Goal: Contribute content: Contribute content

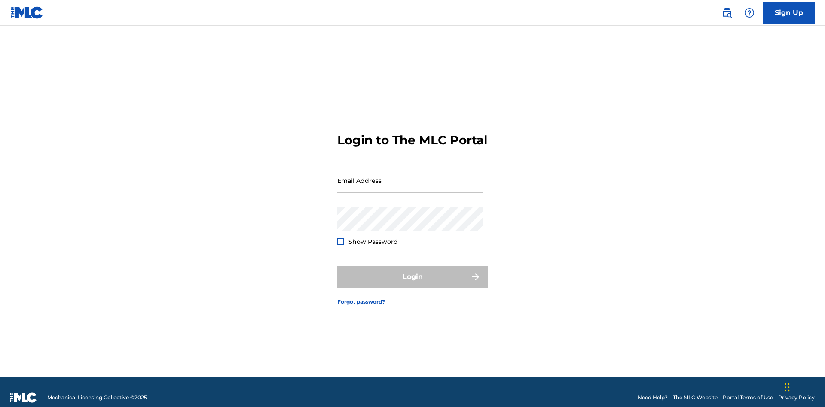
scroll to position [11, 0]
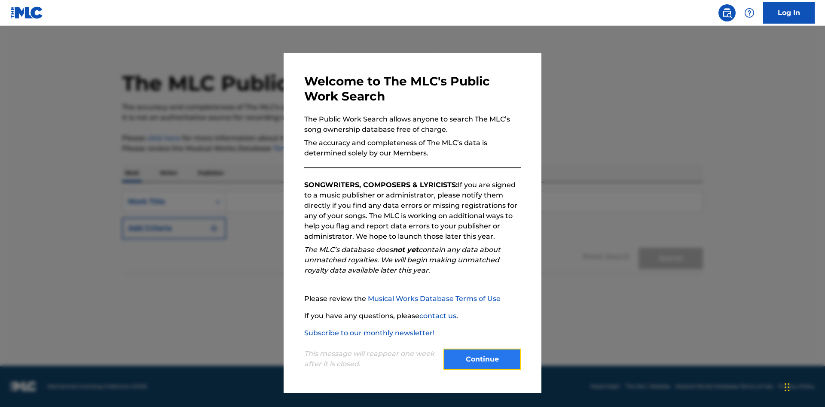
click at [482, 360] on button "Continue" at bounding box center [481, 359] width 77 height 21
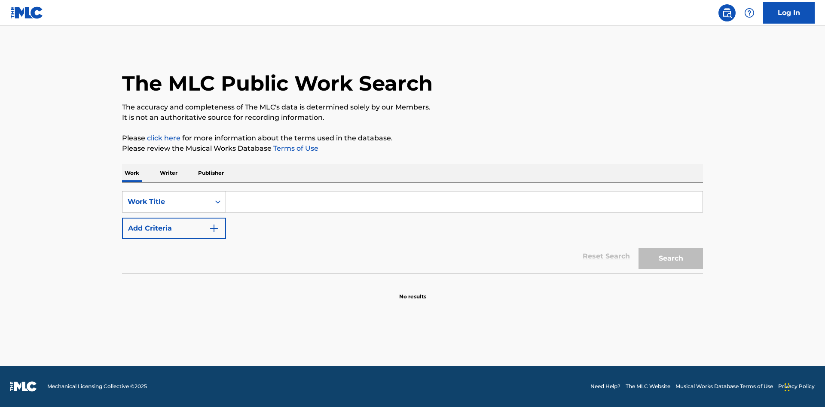
click at [166, 202] on div "Work Title" at bounding box center [166, 202] width 77 height 10
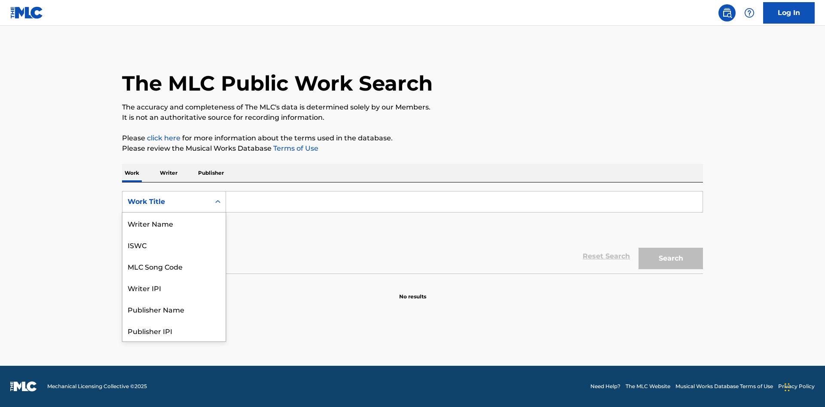
scroll to position [43, 0]
click at [174, 223] on div "MLC Song Code" at bounding box center [173, 223] width 103 height 21
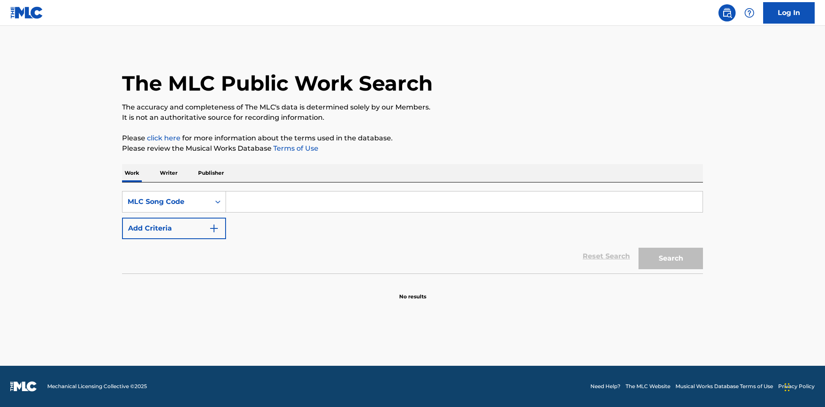
click at [464, 202] on input "Search Form" at bounding box center [464, 202] width 476 height 21
type input "MV82XX"
click at [671, 259] on button "Search" at bounding box center [670, 258] width 64 height 21
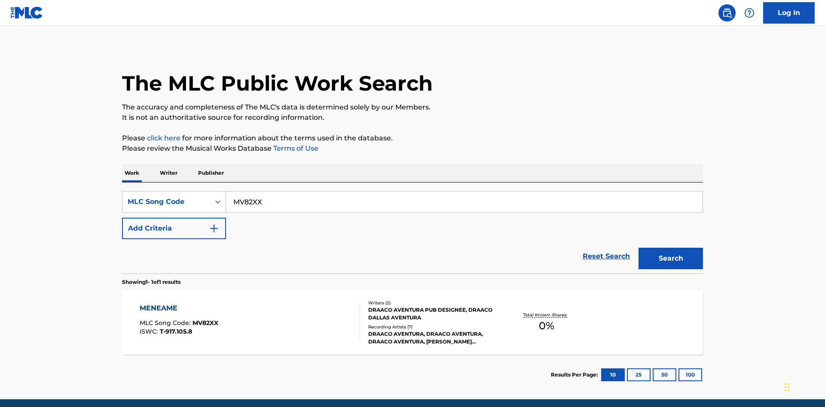
click at [412, 300] on div "Writers ( 2 ) DRAACO AVENTURA PUB DESIGNEE, DRAACO DALLAS AVENTURA Recording Ar…" at bounding box center [429, 323] width 138 height 46
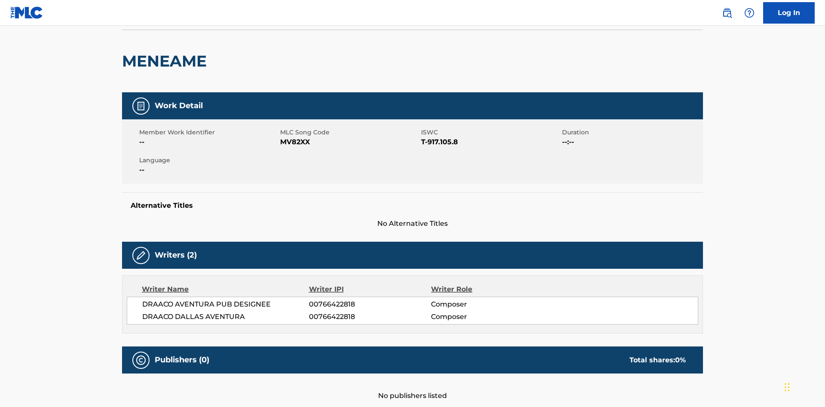
click at [663, 19] on button "Copy work link" at bounding box center [662, 7] width 81 height 21
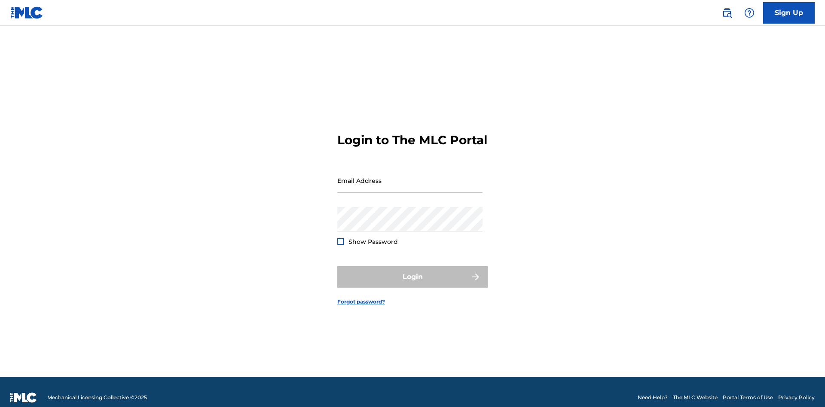
scroll to position [11, 0]
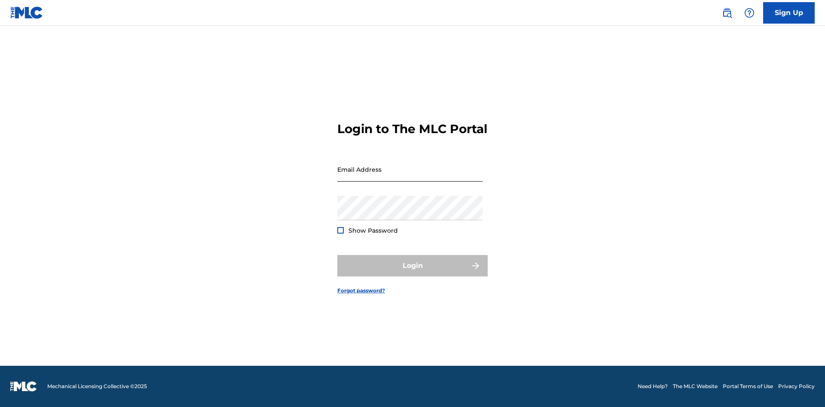
click at [410, 177] on input "Email Address" at bounding box center [409, 169] width 145 height 24
type input "[EMAIL_ADDRESS][DOMAIN_NAME]"
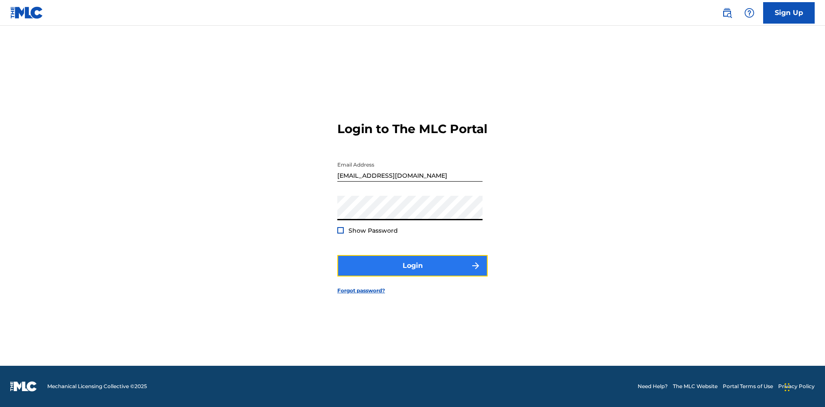
click at [412, 273] on button "Login" at bounding box center [412, 265] width 150 height 21
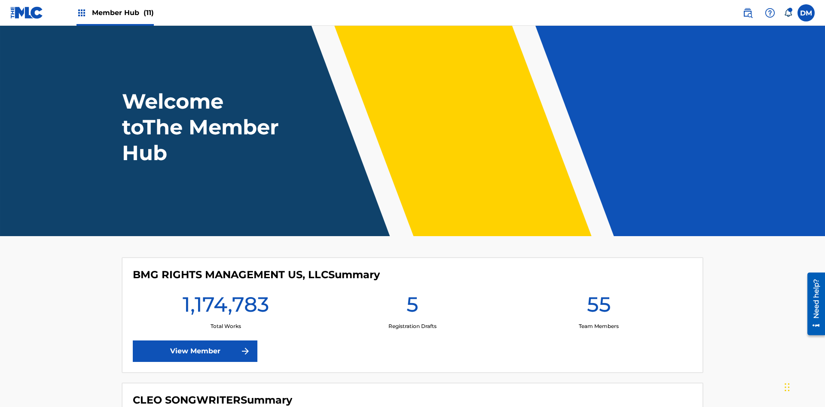
click at [122, 12] on span "Member Hub (11)" at bounding box center [123, 13] width 62 height 10
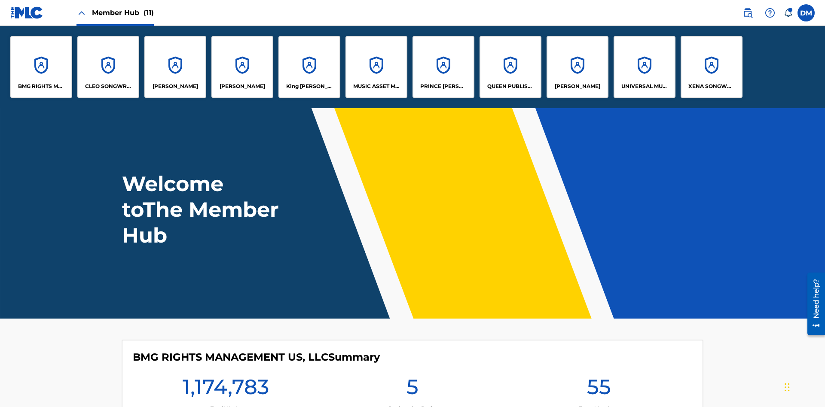
scroll to position [31, 0]
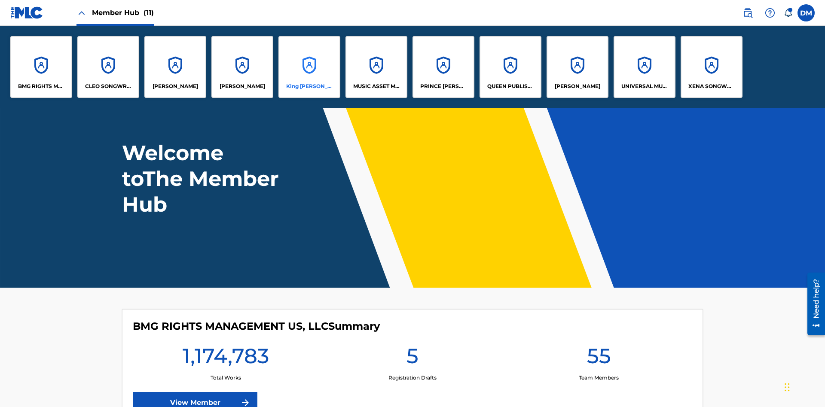
click at [309, 86] on p "King [PERSON_NAME]" at bounding box center [309, 86] width 47 height 8
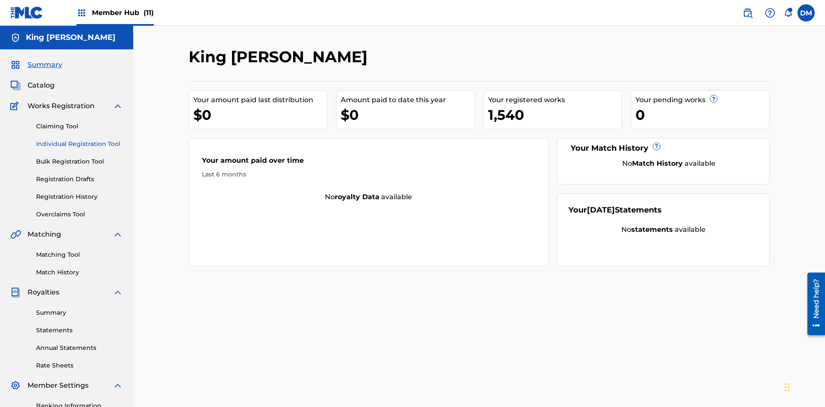
click at [79, 140] on link "Individual Registration Tool" at bounding box center [79, 144] width 87 height 9
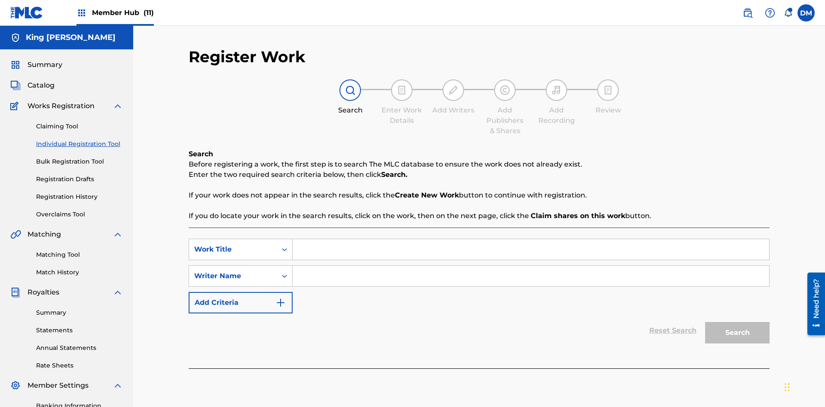
click at [531, 239] on input "Search Form" at bounding box center [531, 249] width 476 height 21
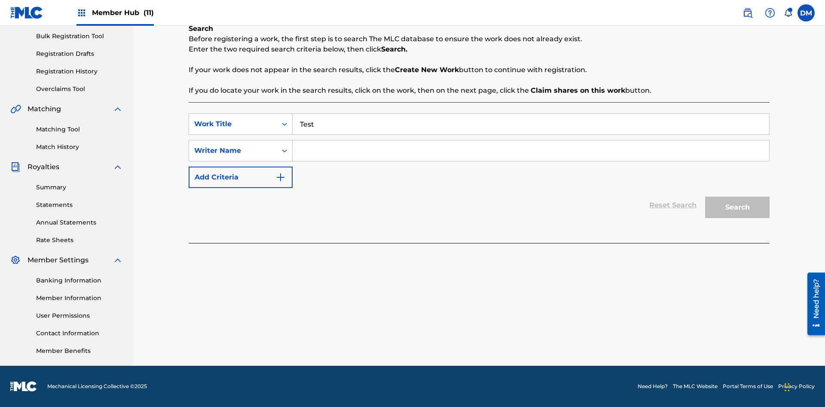
type input "Test"
click at [531, 151] on input "Search Form" at bounding box center [531, 150] width 476 height 21
type input "Test"
click at [737, 208] on button "Search" at bounding box center [737, 207] width 64 height 21
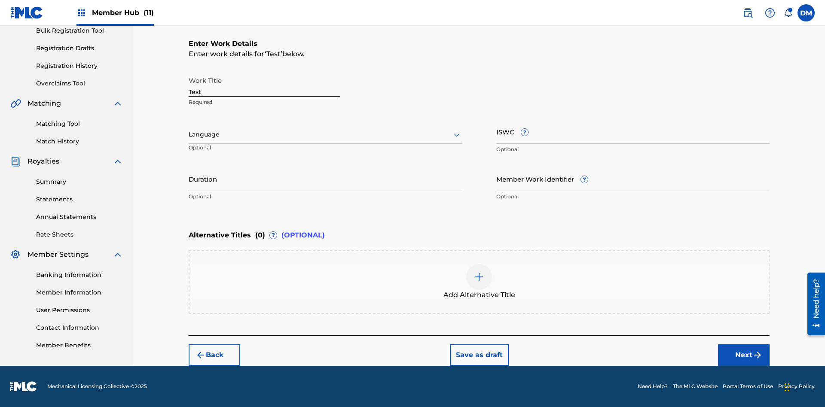
click at [264, 84] on input "Test" at bounding box center [264, 84] width 151 height 24
paste input "[URL][DOMAIN_NAME]"
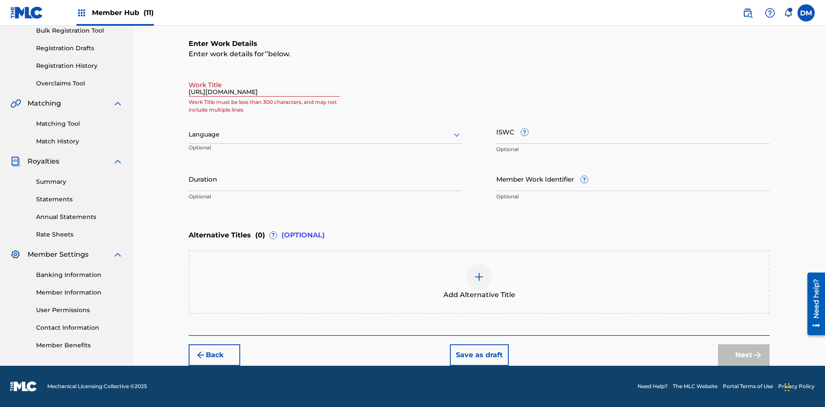
scroll to position [0, 25]
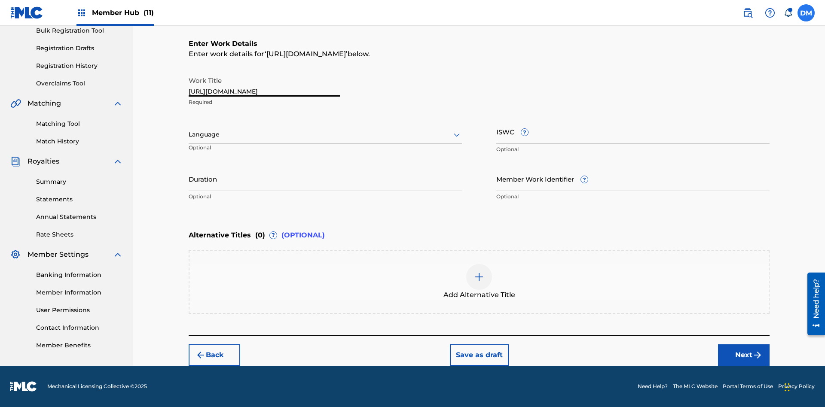
type input "[URL][DOMAIN_NAME]"
click at [806, 12] on label at bounding box center [805, 12] width 17 height 17
click at [806, 13] on input "[PERSON_NAME] [PERSON_NAME] [PERSON_NAME][EMAIL_ADDRESS][DOMAIN_NAME] Notificat…" at bounding box center [806, 13] width 0 height 0
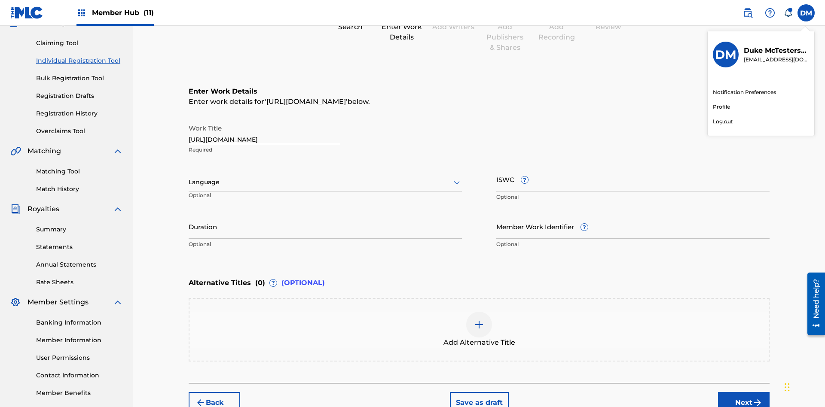
click at [723, 122] on p "Log out" at bounding box center [723, 122] width 20 height 8
click at [806, 13] on input "[PERSON_NAME] [PERSON_NAME] [PERSON_NAME][EMAIL_ADDRESS][DOMAIN_NAME] Notificat…" at bounding box center [806, 13] width 0 height 0
